Goal: Task Accomplishment & Management: Use online tool/utility

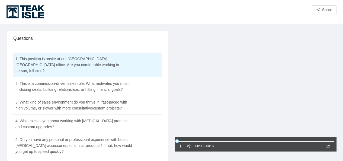
click at [221, 88] on div at bounding box center [256, 84] width 162 height 108
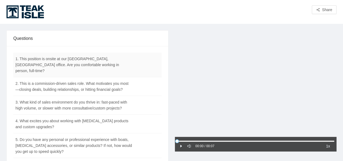
click at [35, 59] on td "1. This position is onsite at our [GEOGRAPHIC_DATA], [GEOGRAPHIC_DATA] office. …" at bounding box center [73, 65] width 121 height 25
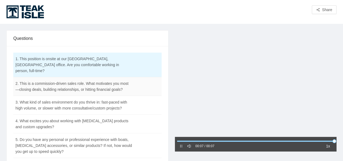
click at [49, 79] on td "2. This is a commission-driven sales role. What motivates you most—closing deal…" at bounding box center [73, 86] width 121 height 19
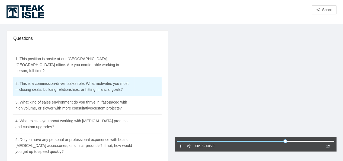
click at [204, 90] on div at bounding box center [256, 84] width 162 height 108
click at [77, 99] on td "3. What kind of sales environment do you thrive in: fast-paced with high volume…" at bounding box center [73, 105] width 121 height 19
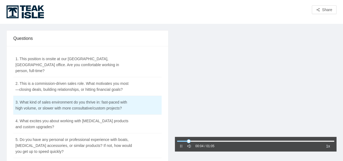
click at [214, 97] on div at bounding box center [256, 84] width 162 height 108
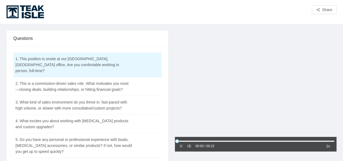
click at [238, 96] on div at bounding box center [256, 84] width 162 height 108
click at [180, 146] on icon "caret-right" at bounding box center [181, 146] width 2 height 3
click at [206, 111] on div at bounding box center [256, 84] width 162 height 108
click at [43, 98] on td "3. What kind of sales environment do you thrive in: fast-paced with high volume…" at bounding box center [73, 105] width 121 height 19
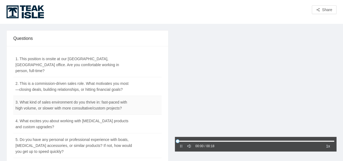
click at [44, 99] on td "3. What kind of sales environment do you thrive in: fast-paced with high volume…" at bounding box center [73, 105] width 121 height 19
